Goal: Information Seeking & Learning: Find specific fact

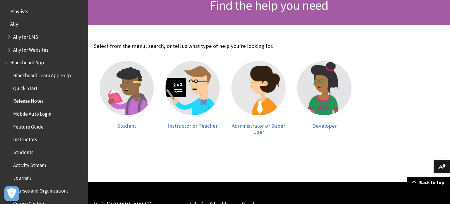
scroll to position [139, 0]
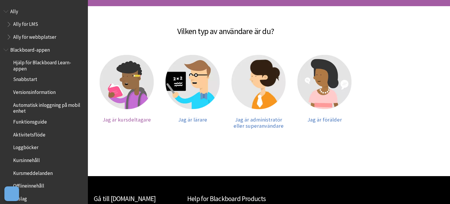
scroll to position [86, 0]
click at [131, 92] on img at bounding box center [127, 82] width 54 height 54
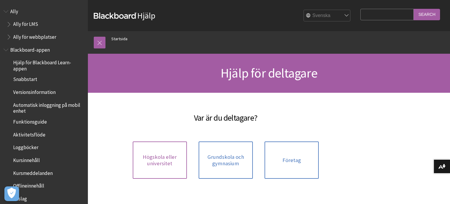
click at [155, 159] on span "Högskola eller universitet" at bounding box center [159, 160] width 47 height 13
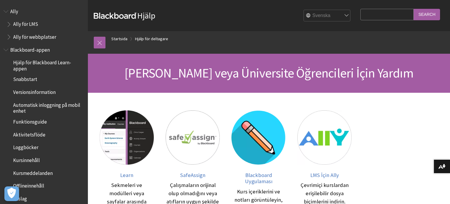
click at [385, 18] on input "Search Query" at bounding box center [387, 14] width 53 height 11
type input "cant sign in"
click at [414, 9] on input "Search" at bounding box center [427, 14] width 26 height 11
